Goal: Transaction & Acquisition: Purchase product/service

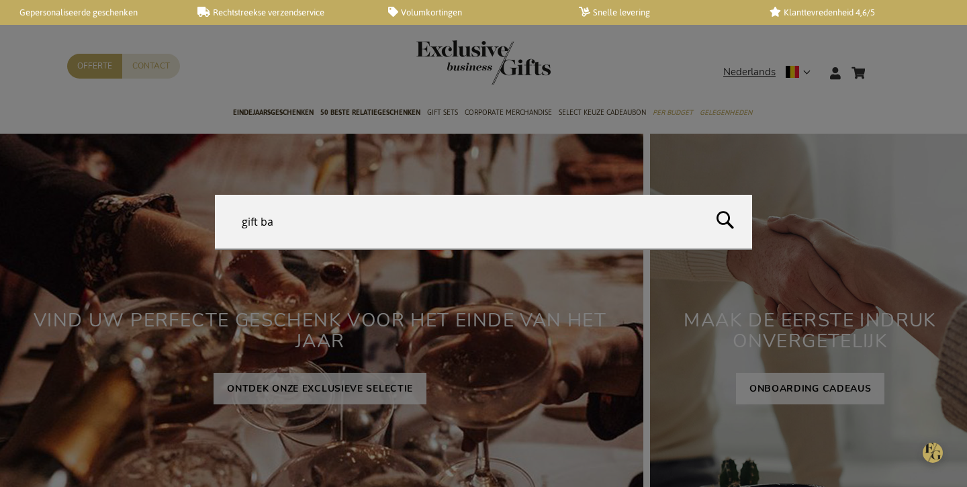
type input "gift bag"
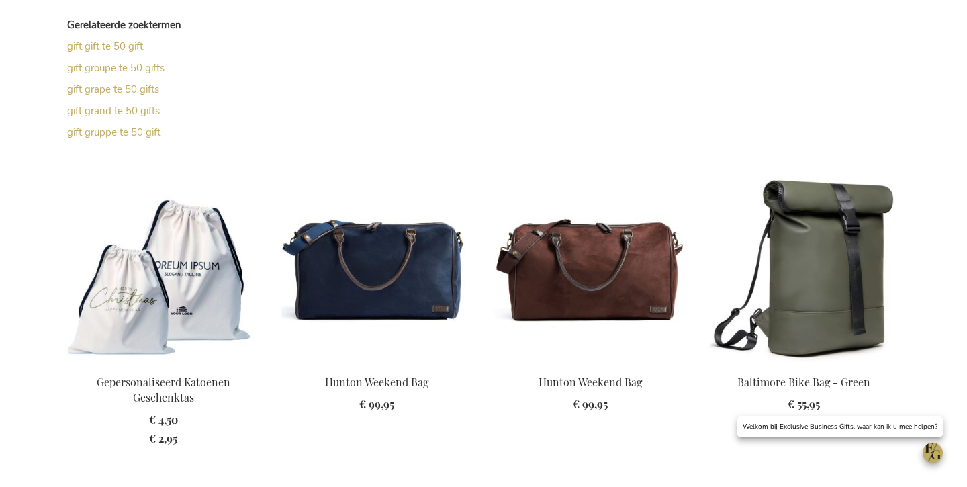
scroll to position [540, 0]
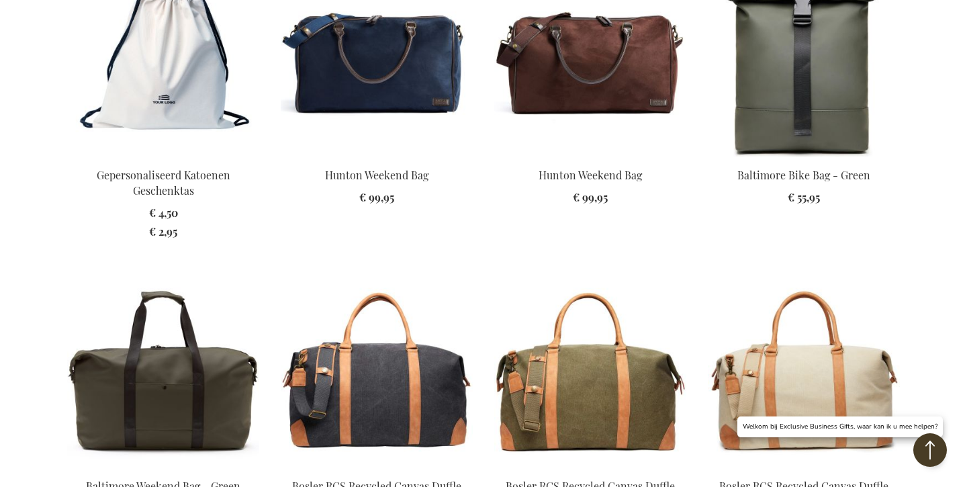
click at [208, 71] on img at bounding box center [163, 62] width 192 height 188
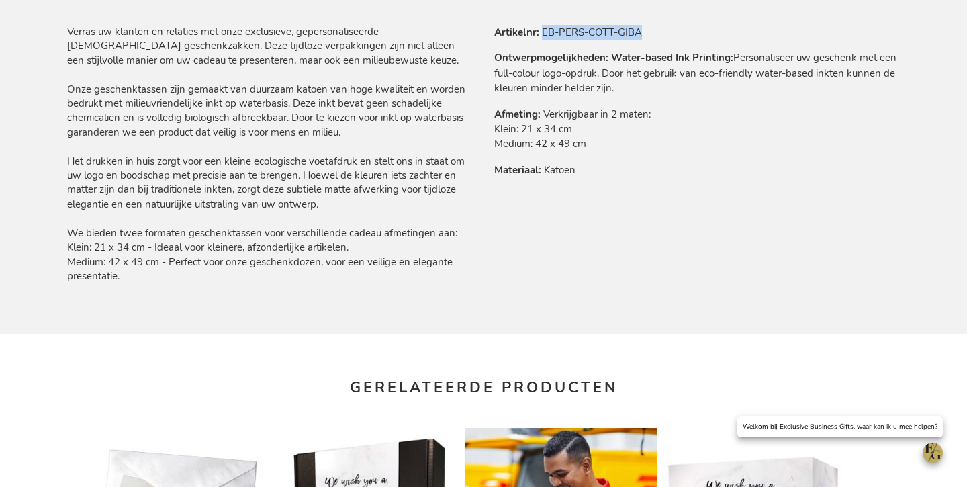
drag, startPoint x: 544, startPoint y: 29, endPoint x: 644, endPoint y: 33, distance: 100.2
click at [643, 32] on tr "Artikelnr EB-PERS-COTT-GIBA" at bounding box center [697, 32] width 406 height 15
copy td "EB-PERS-COTT-GIBA"
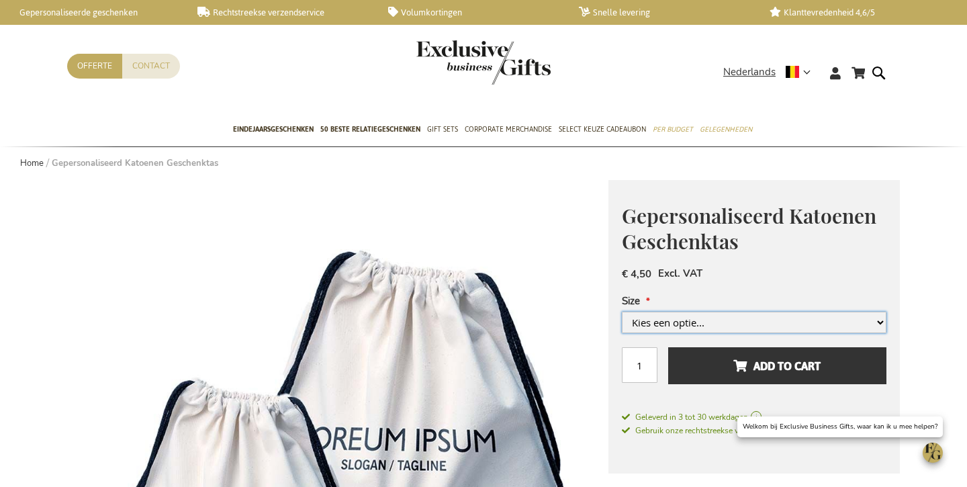
click at [698, 317] on select "Kies een optie... Small Cotton Bag (21 x 34 cm) Medium Cotton Bag (42 x 49 cm)" at bounding box center [754, 322] width 265 height 21
select select "1545"
click at [622, 333] on select "Kies een optie... Small Cotton Bag (21 x 34 cm) Medium Cotton Bag (42 x 49 cm)" at bounding box center [754, 322] width 265 height 21
